Goal: Information Seeking & Learning: Find specific fact

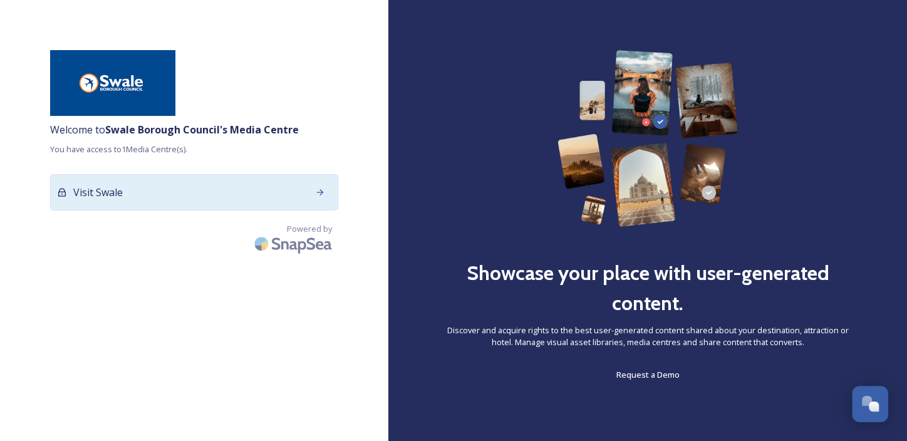
click at [324, 194] on icon at bounding box center [320, 192] width 10 height 10
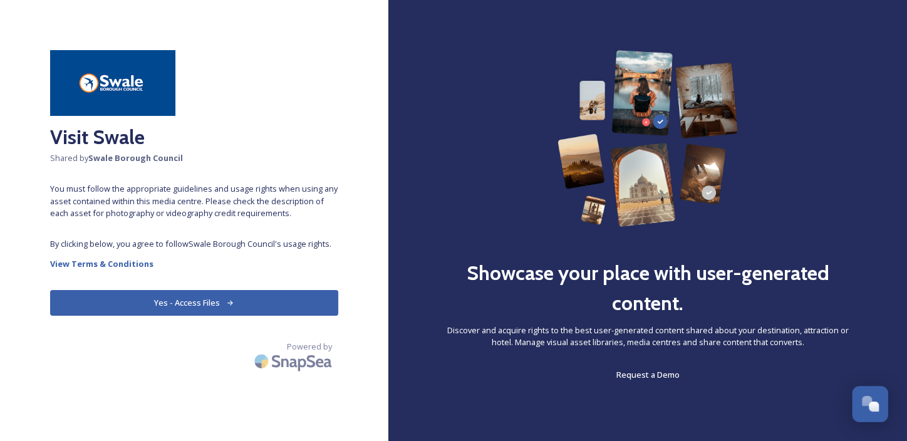
click at [273, 302] on button "Yes - Access Files" at bounding box center [194, 303] width 288 height 26
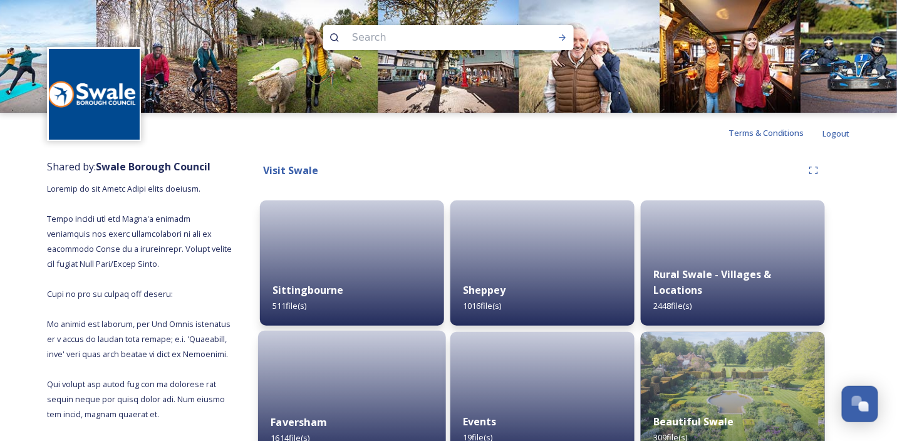
click at [356, 379] on div at bounding box center [352, 395] width 188 height 128
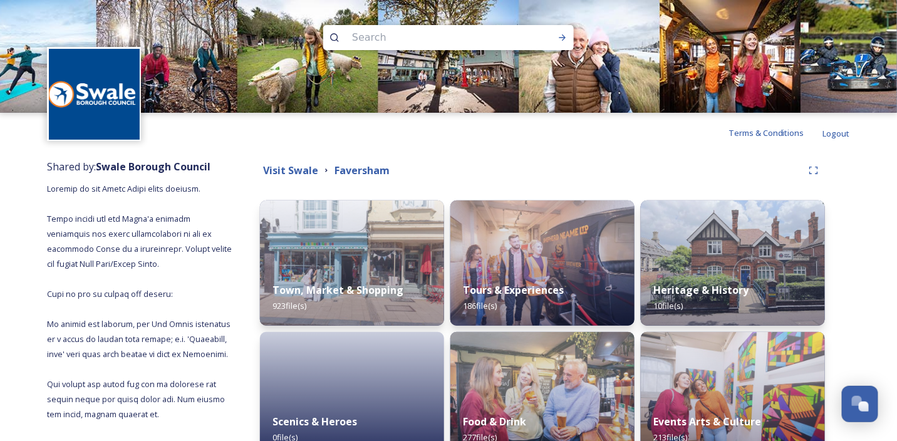
click at [386, 33] on input at bounding box center [432, 38] width 172 height 28
type input "standard quay"
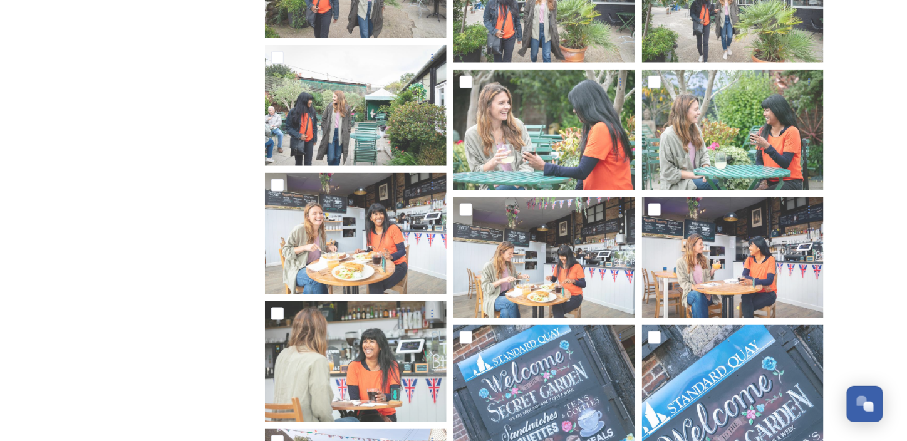
scroll to position [9814, 0]
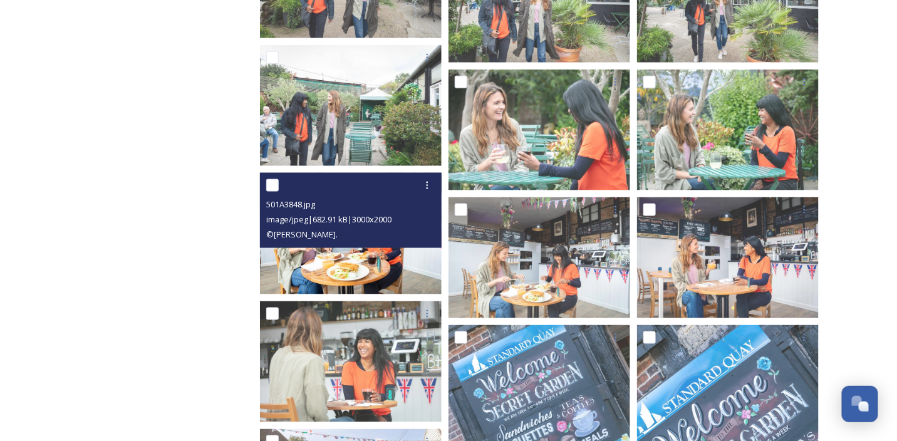
click at [354, 257] on img at bounding box center [351, 233] width 182 height 121
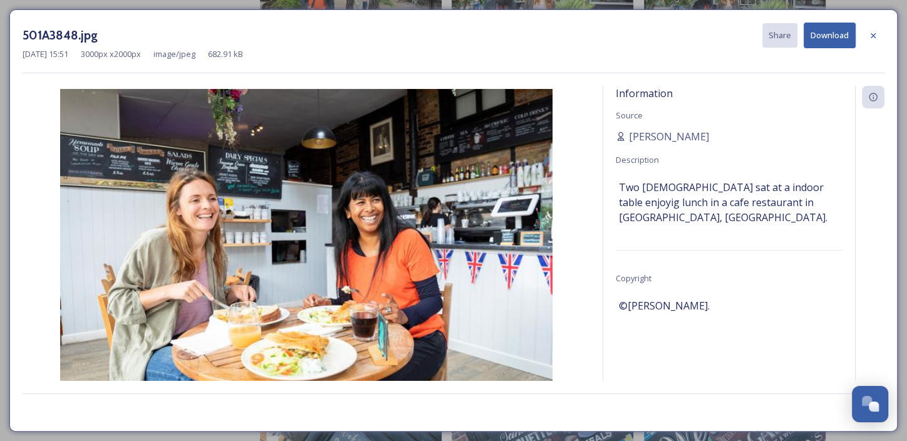
click at [354, 256] on img at bounding box center [307, 253] width 568 height 328
click at [876, 36] on icon at bounding box center [874, 36] width 10 height 10
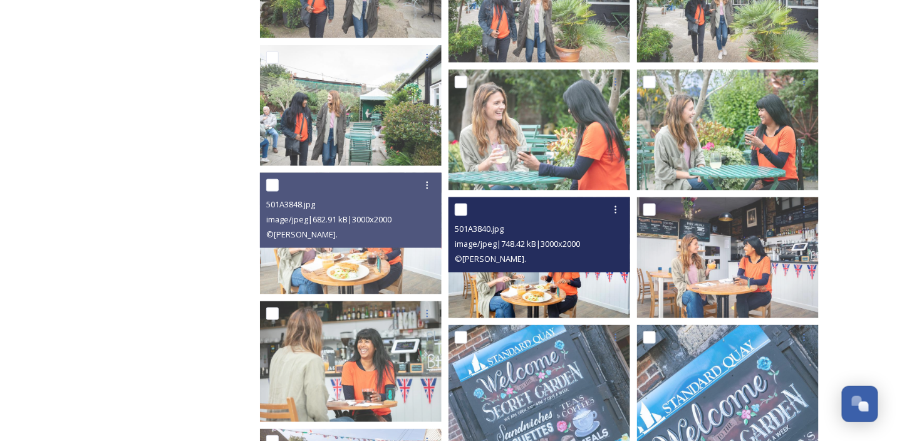
click at [539, 283] on img at bounding box center [540, 257] width 182 height 121
